Goal: Task Accomplishment & Management: Use online tool/utility

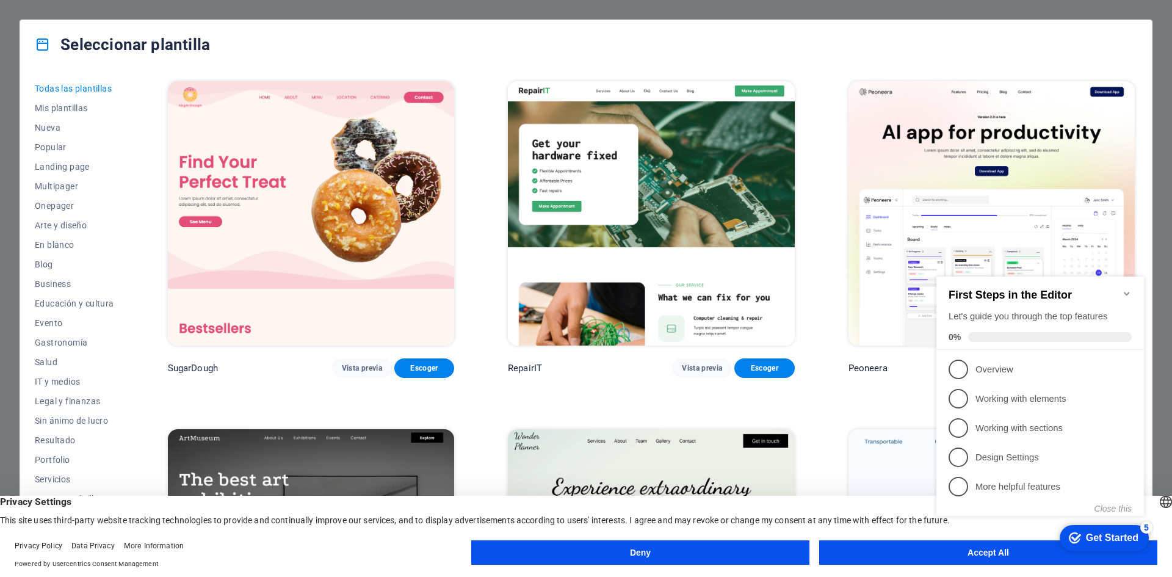
click at [349, 181] on img at bounding box center [311, 213] width 286 height 264
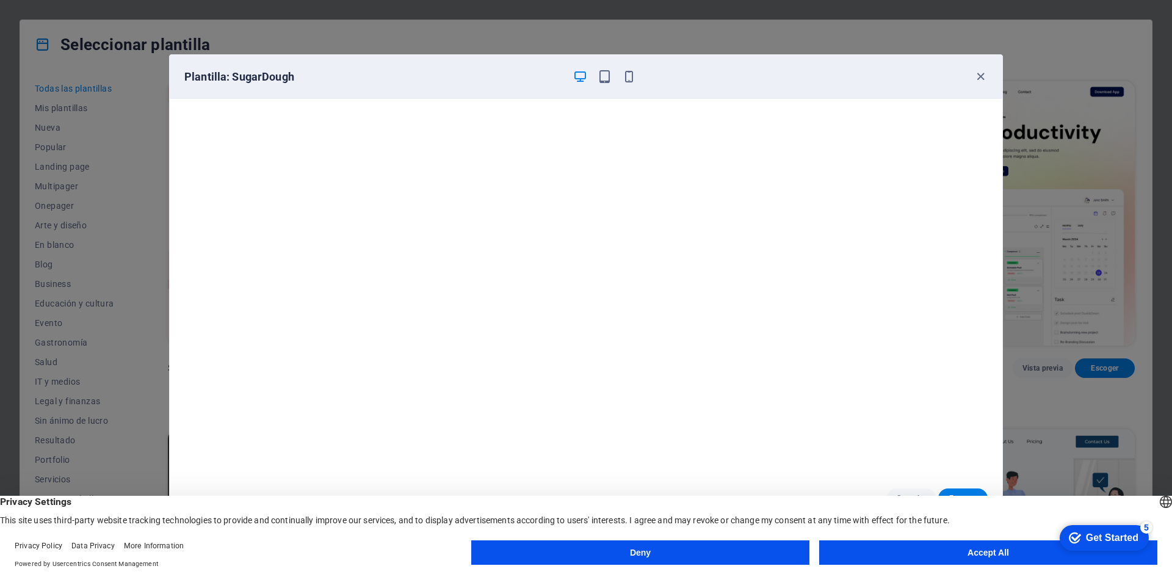
click at [980, 546] on button "Accept All" at bounding box center [988, 552] width 338 height 24
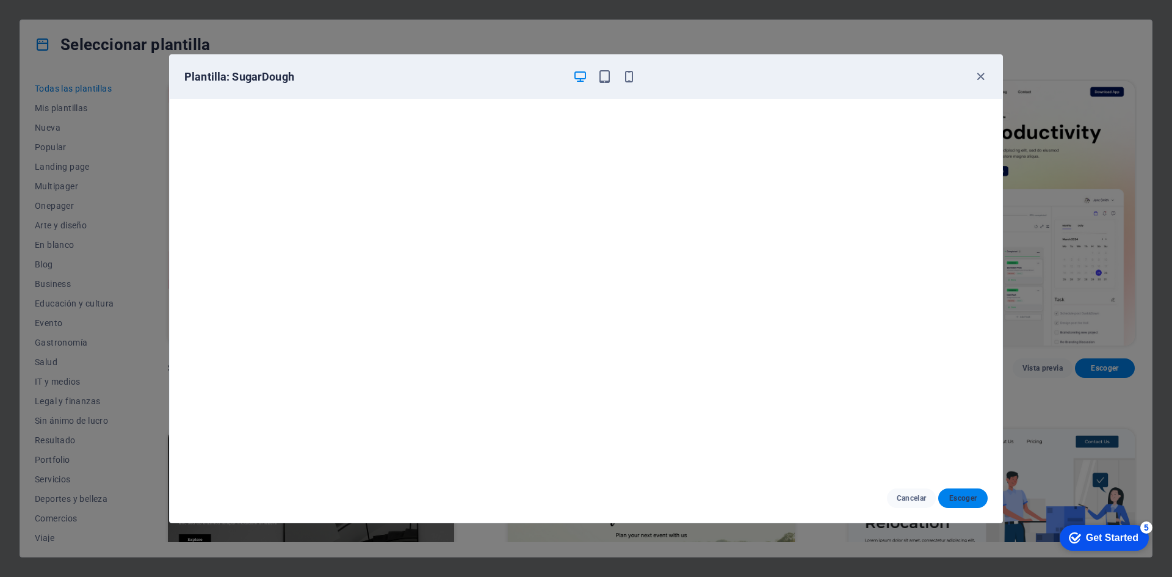
click at [962, 499] on span "Escoger" at bounding box center [963, 498] width 30 height 10
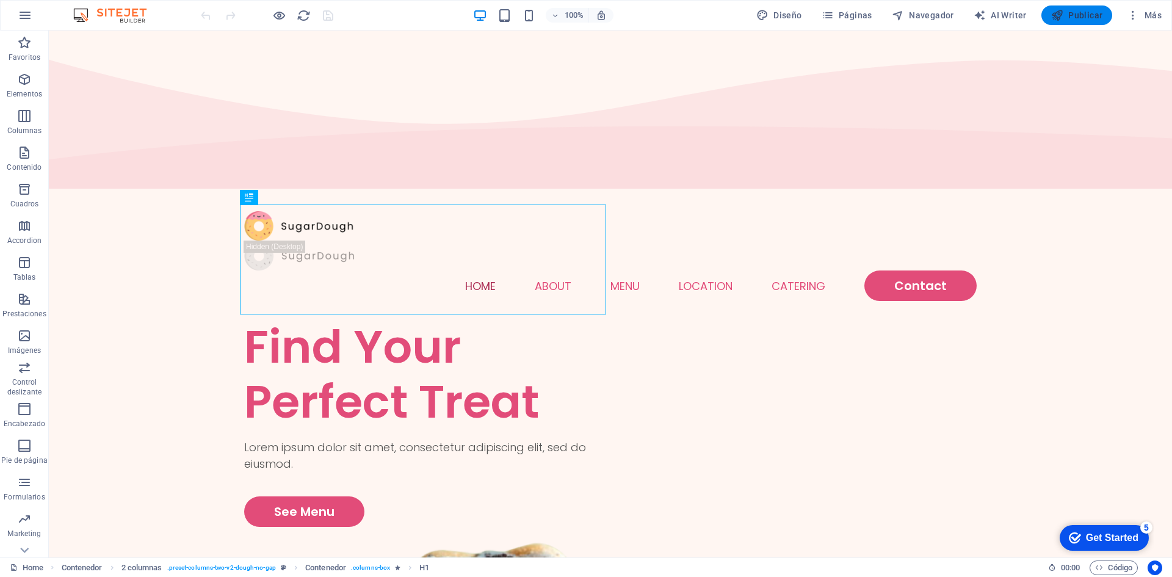
click at [1075, 18] on span "Publicar" at bounding box center [1077, 15] width 52 height 12
